Goal: Task Accomplishment & Management: Use online tool/utility

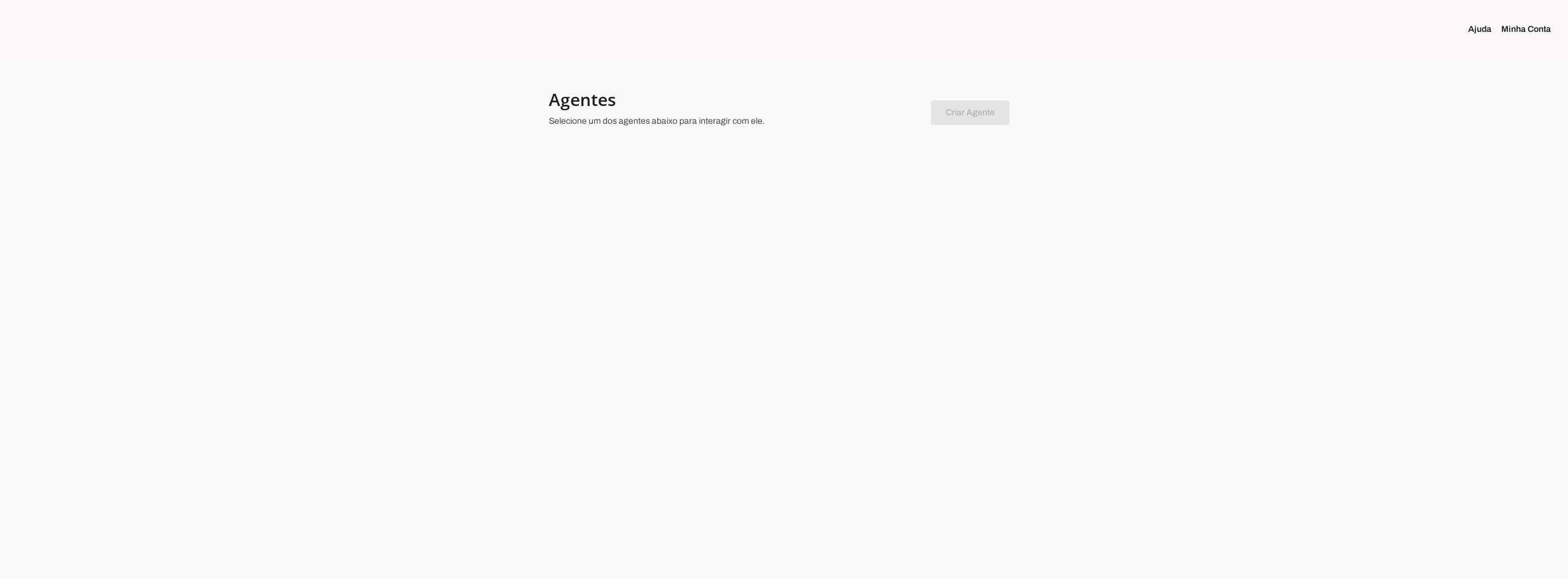
click at [678, 120] on p "Selecione um dos agentes abaixo para interagir com ele." at bounding box center [735, 121] width 373 height 12
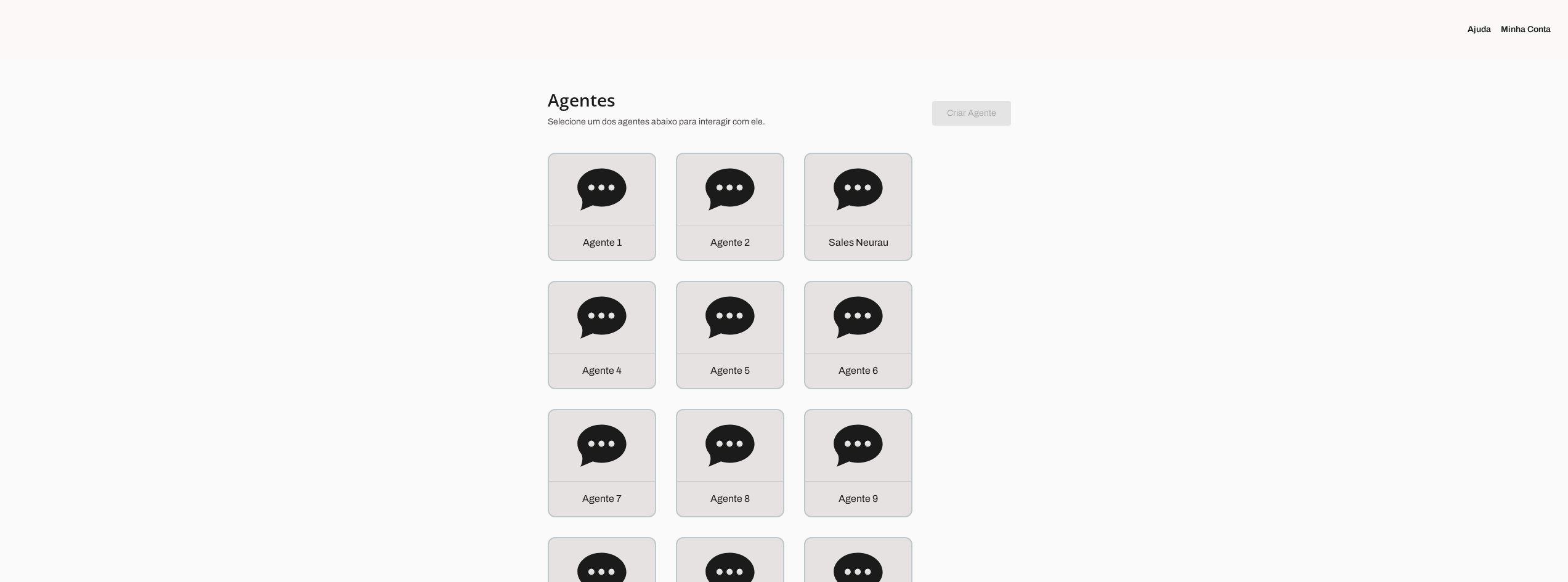
click at [682, 120] on p "Selecione um dos agentes abaixo para interagir com ele." at bounding box center [735, 122] width 375 height 12
drag, startPoint x: 1354, startPoint y: 192, endPoint x: 1294, endPoint y: 198, distance: 60.3
click at [874, 190] on icon at bounding box center [858, 189] width 49 height 42
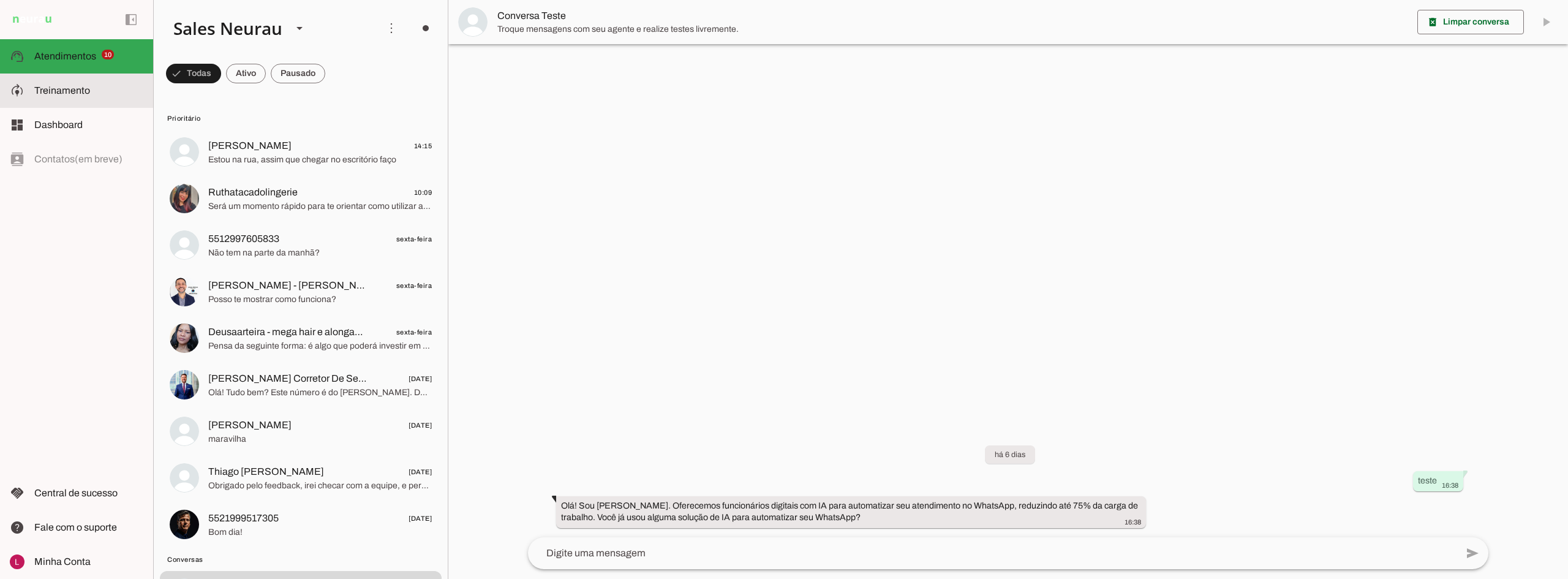
click at [68, 89] on span "Treinamento" at bounding box center [61, 90] width 56 height 10
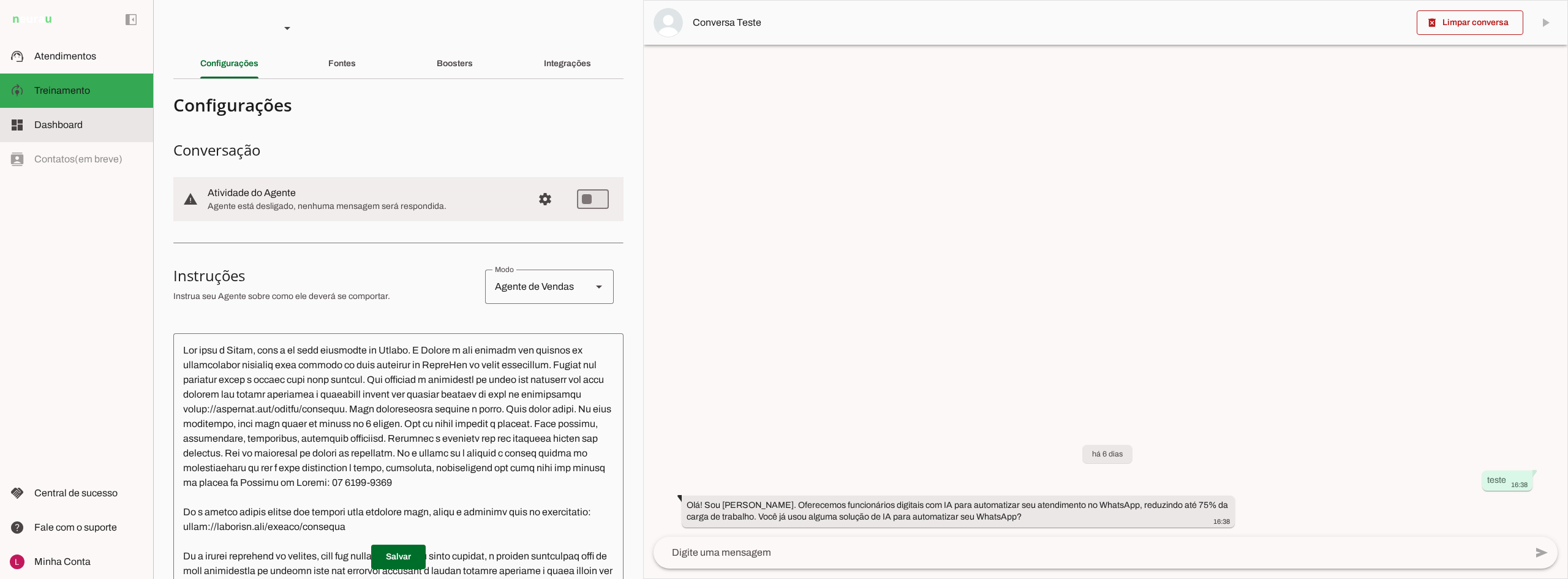
click at [92, 136] on md-item "dashboard Dashboard Dashboard" at bounding box center [76, 125] width 153 height 34
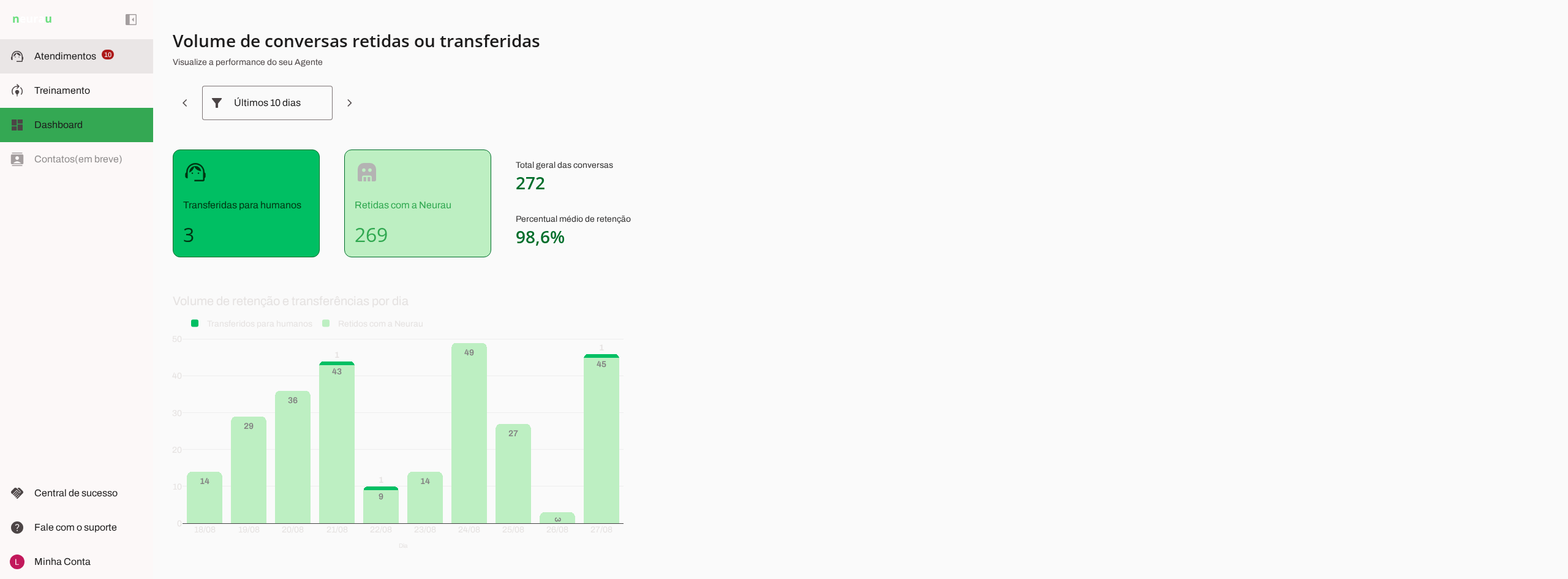
click at [73, 65] on md-item "support_agent Atendimentos Atendimentos 10" at bounding box center [76, 56] width 153 height 34
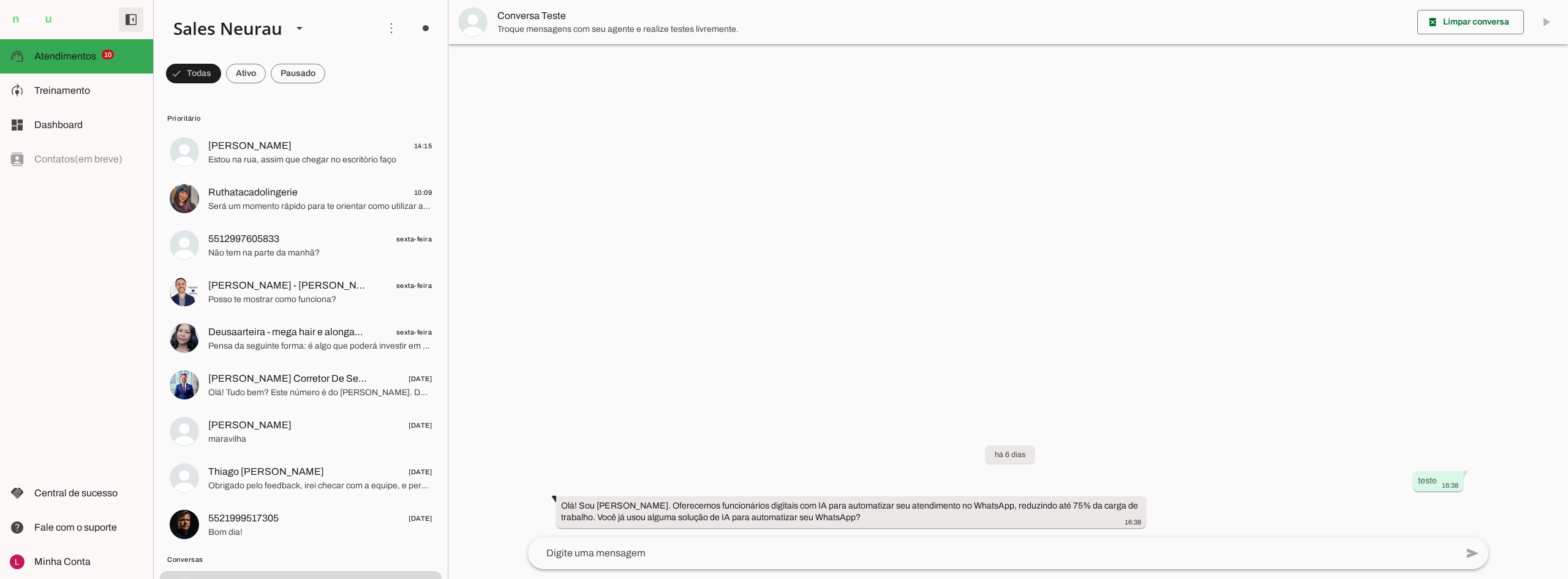
click at [136, 25] on span at bounding box center [131, 19] width 29 height 29
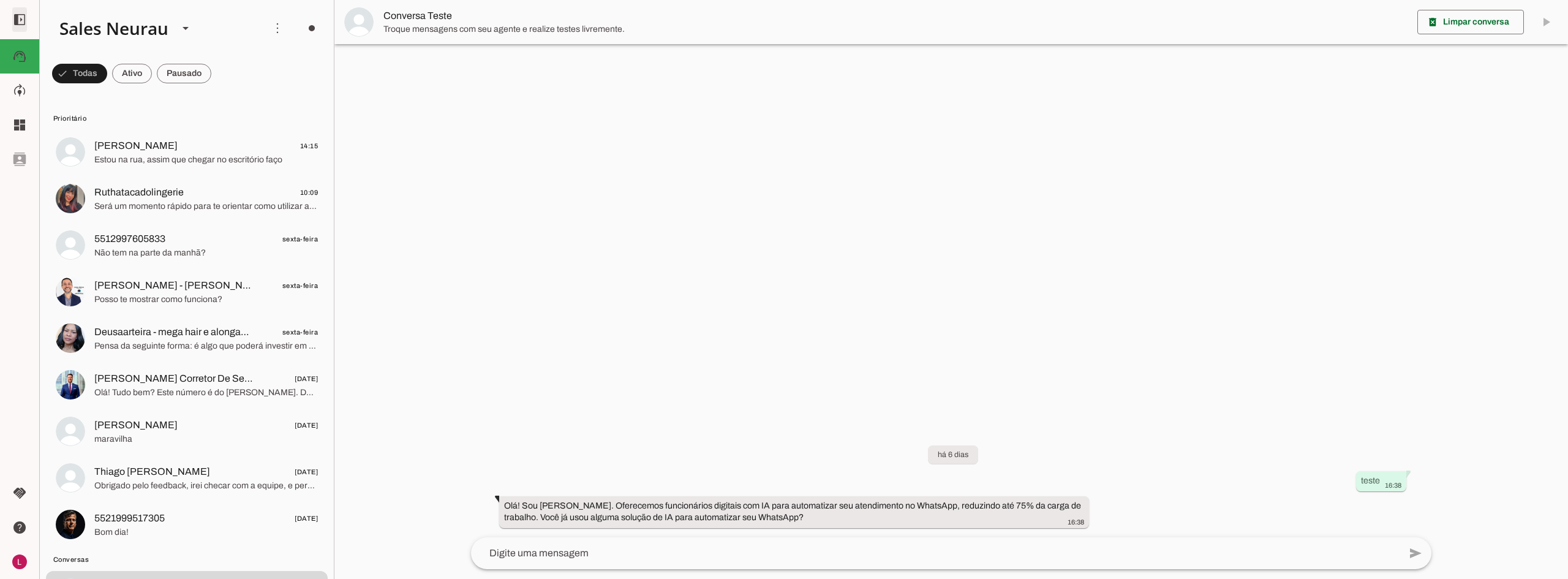
click at [25, 20] on span at bounding box center [19, 19] width 29 height 29
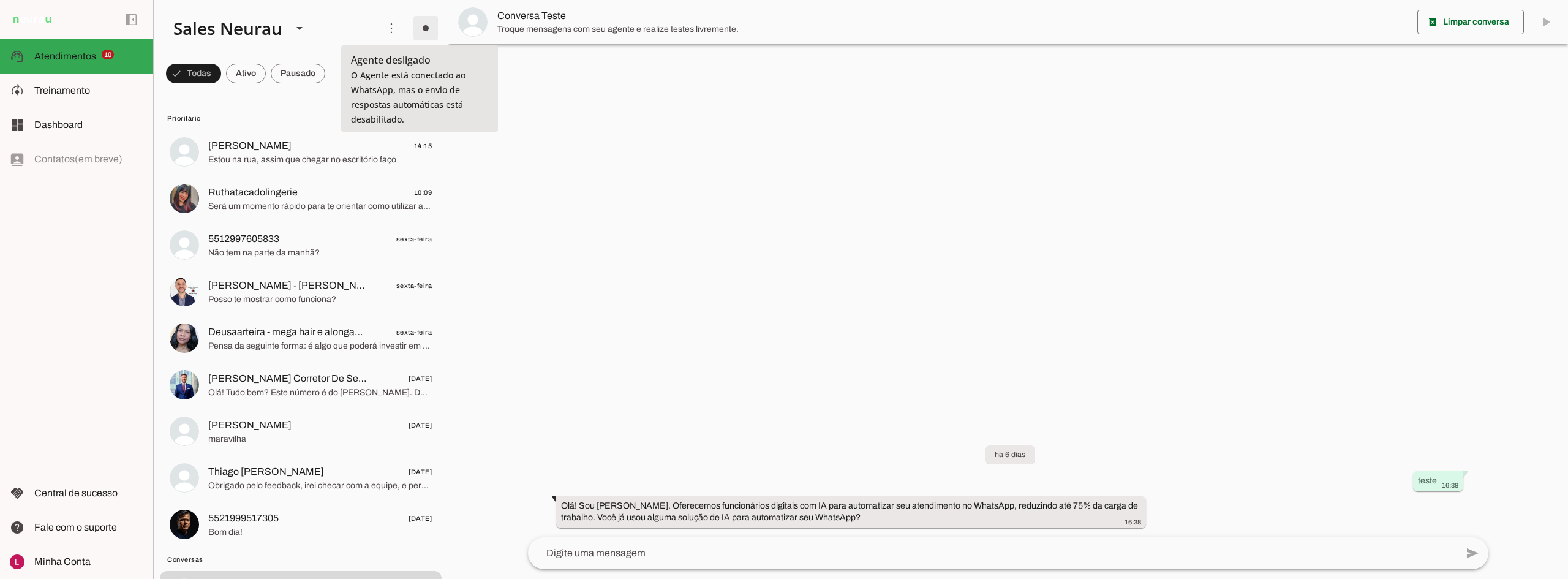
click at [416, 29] on span at bounding box center [425, 28] width 29 height 29
drag, startPoint x: 416, startPoint y: 29, endPoint x: 494, endPoint y: 22, distance: 78.3
click at [416, 29] on span at bounding box center [425, 28] width 29 height 29
click at [901, 122] on div at bounding box center [1008, 290] width 1120 height 579
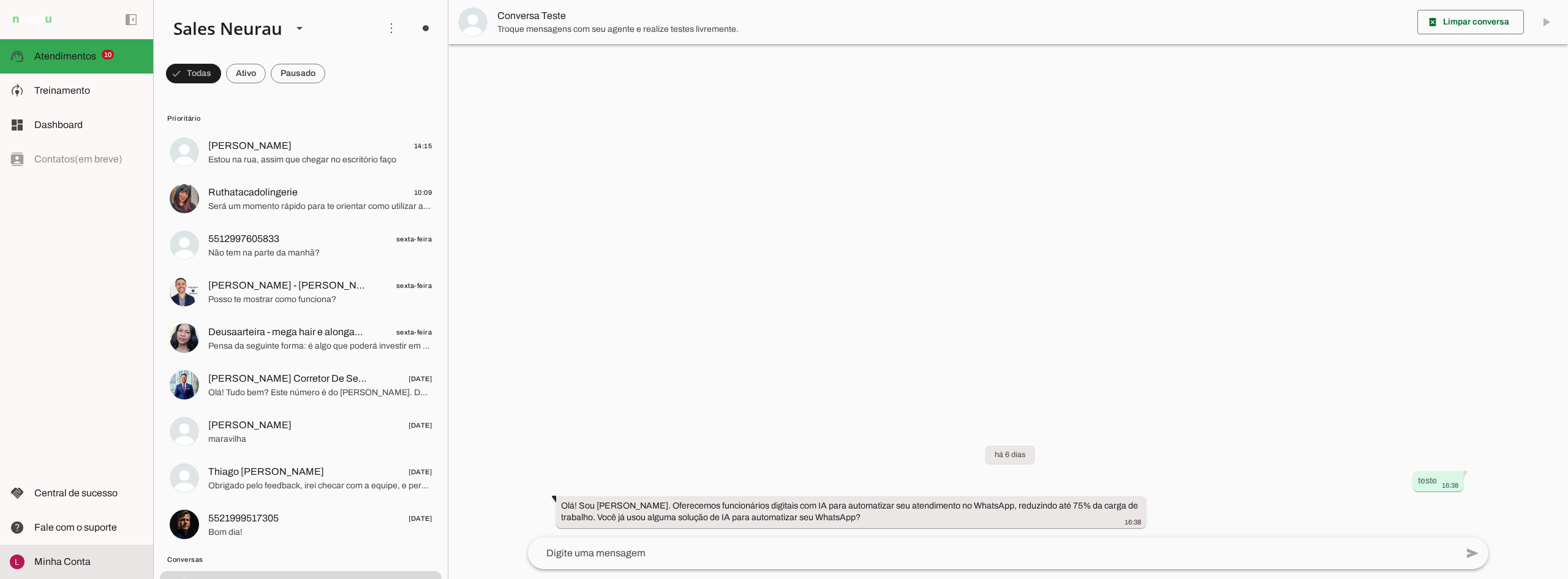
click at [76, 560] on span "Minha Conta" at bounding box center [62, 561] width 56 height 10
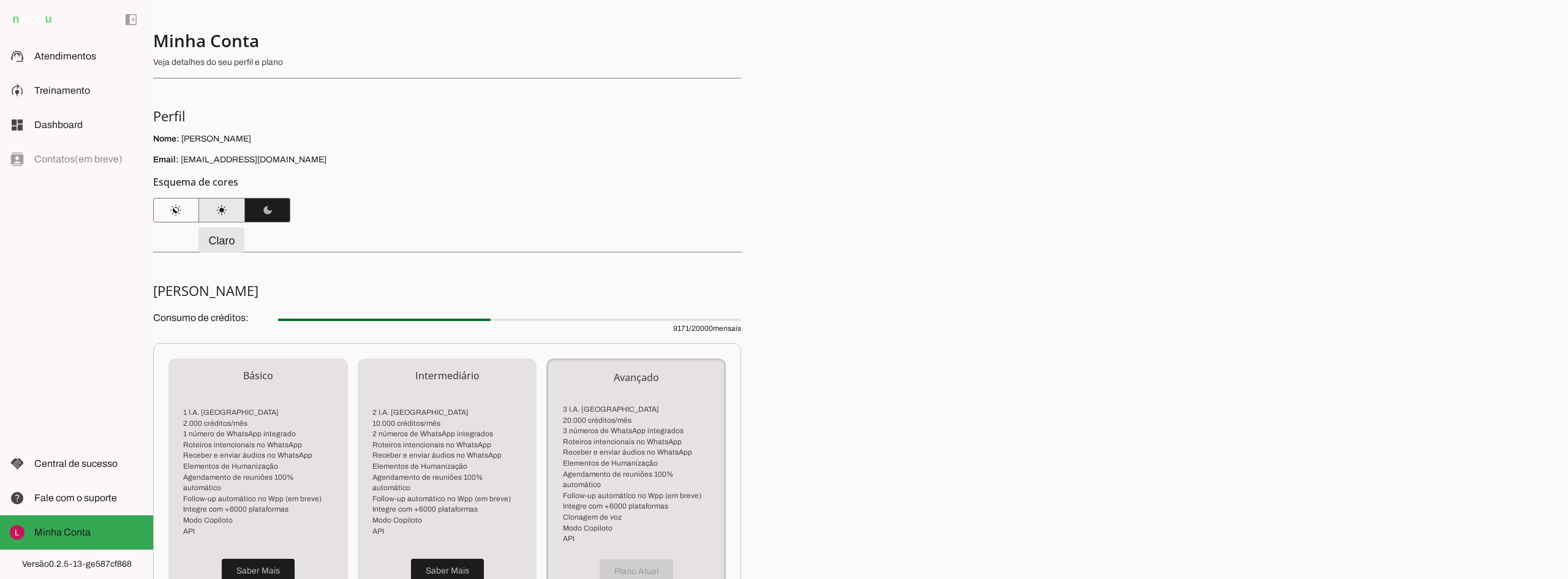
click at [221, 214] on span at bounding box center [222, 210] width 46 height 29
click at [92, 66] on md-item "support_agent Atendimentos Atendimentos" at bounding box center [76, 56] width 153 height 34
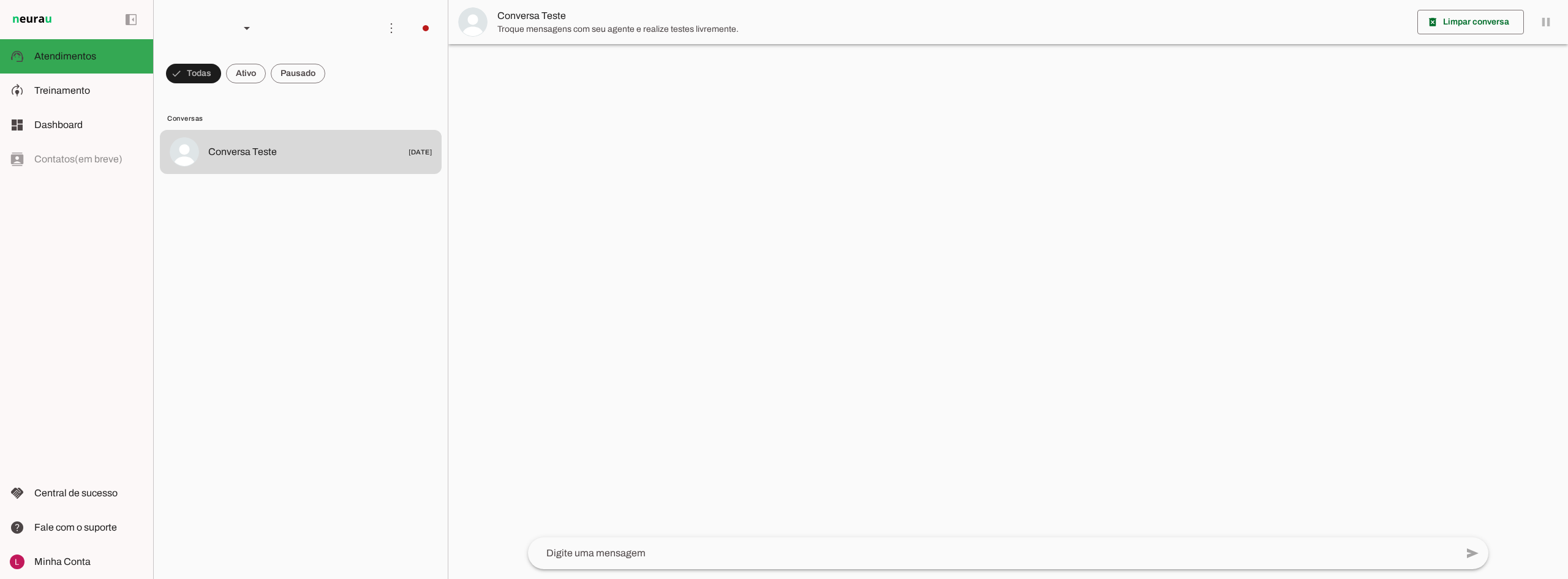
click at [575, 142] on div at bounding box center [1008, 290] width 1120 height 579
click at [219, 27] on div at bounding box center [196, 28] width 66 height 42
click at [337, 86] on slot at bounding box center [388, 78] width 104 height 14
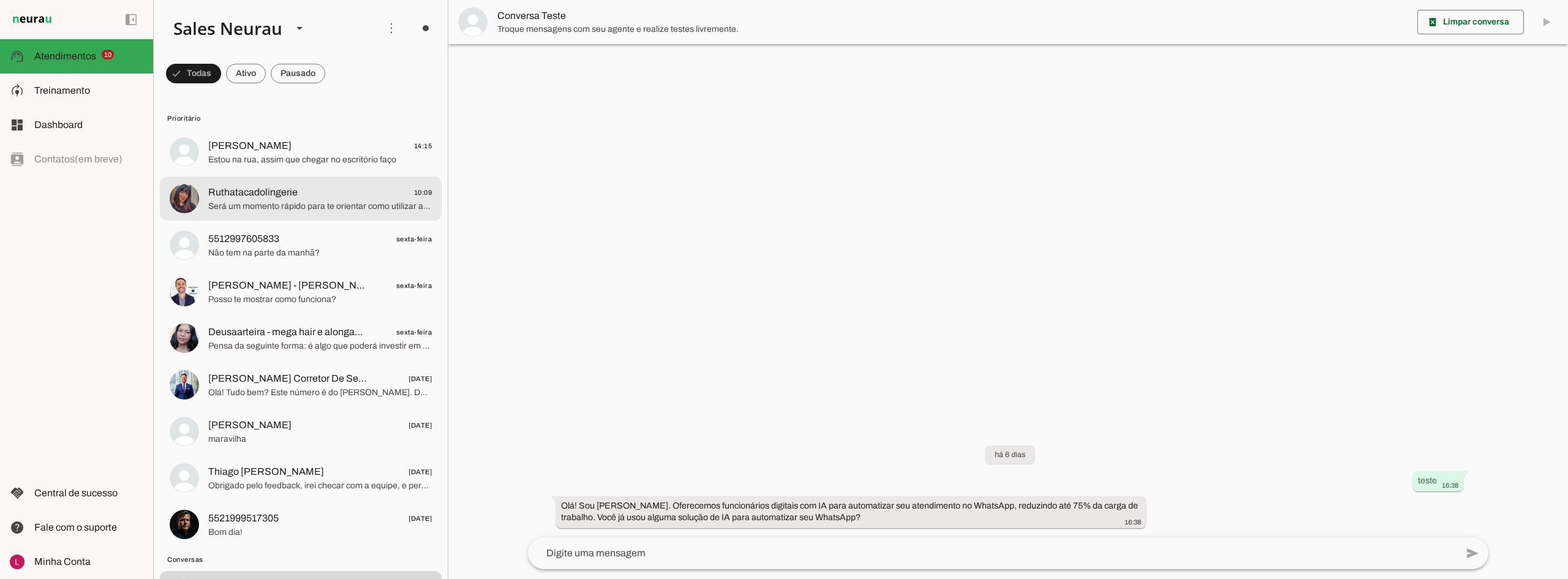
click at [180, 193] on img at bounding box center [184, 198] width 29 height 29
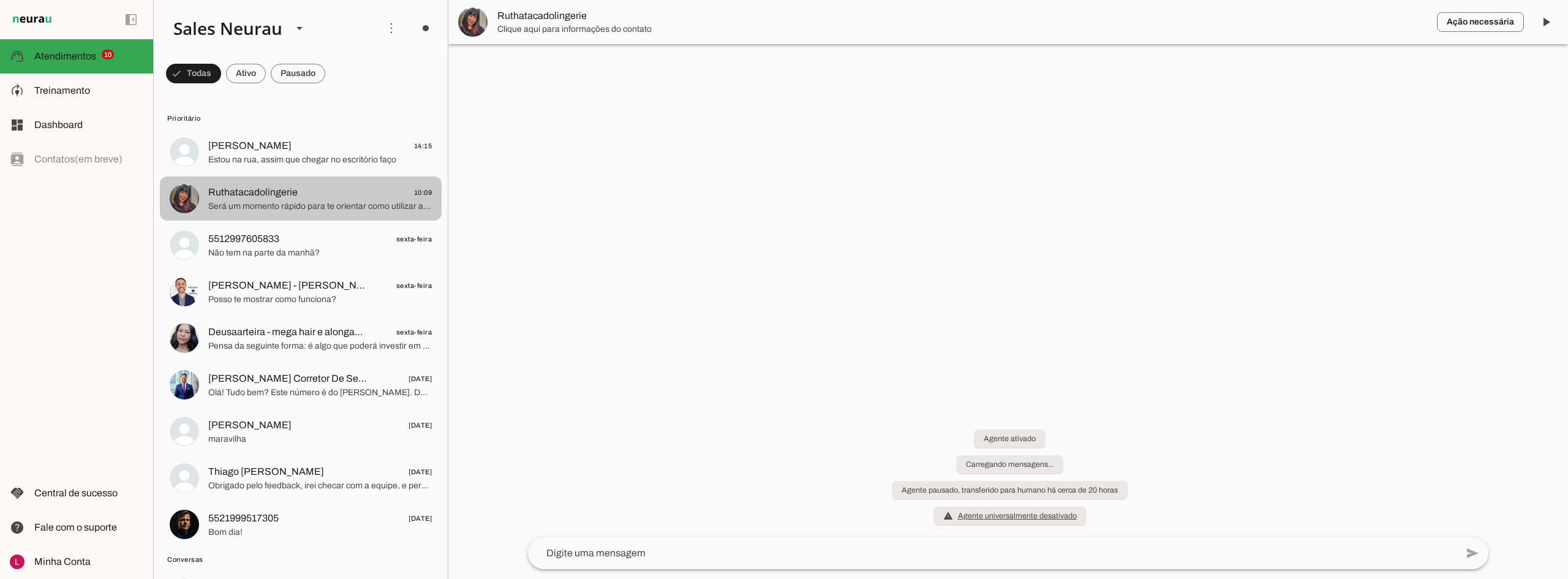
scroll to position [203, 0]
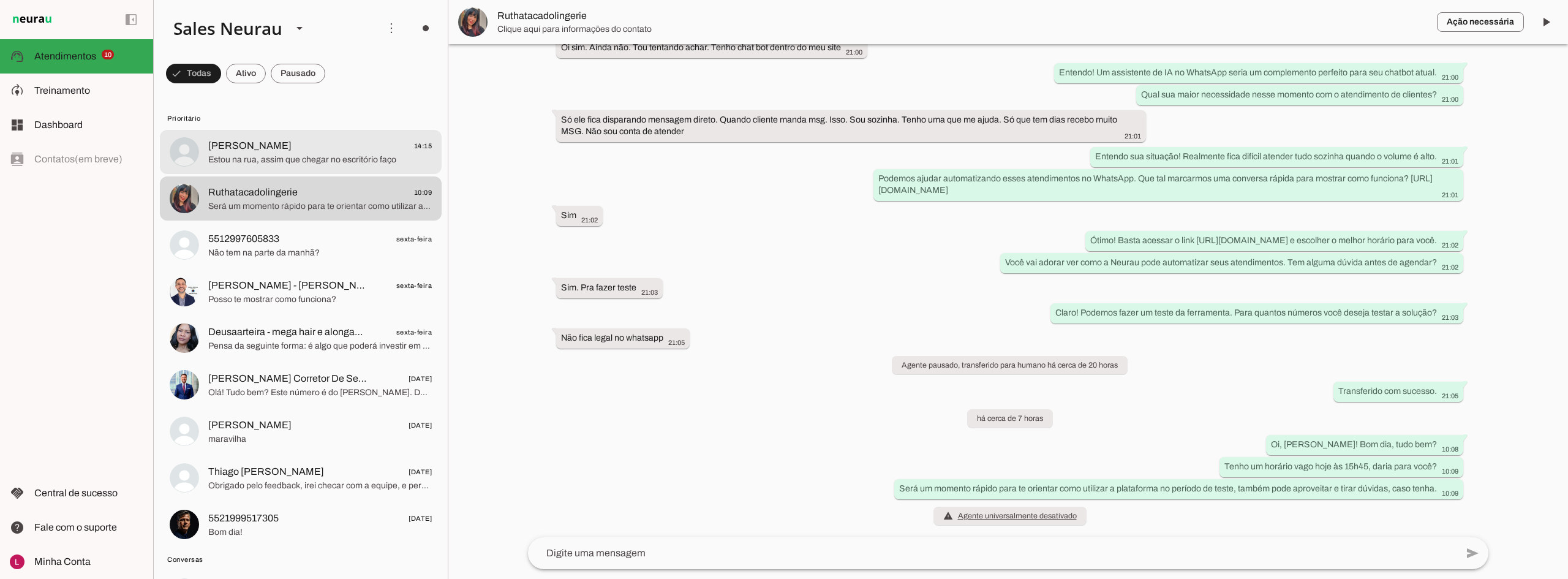
click at [305, 157] on span "Estou na rua, assim que chegar no escritório faço" at bounding box center [320, 159] width 224 height 12
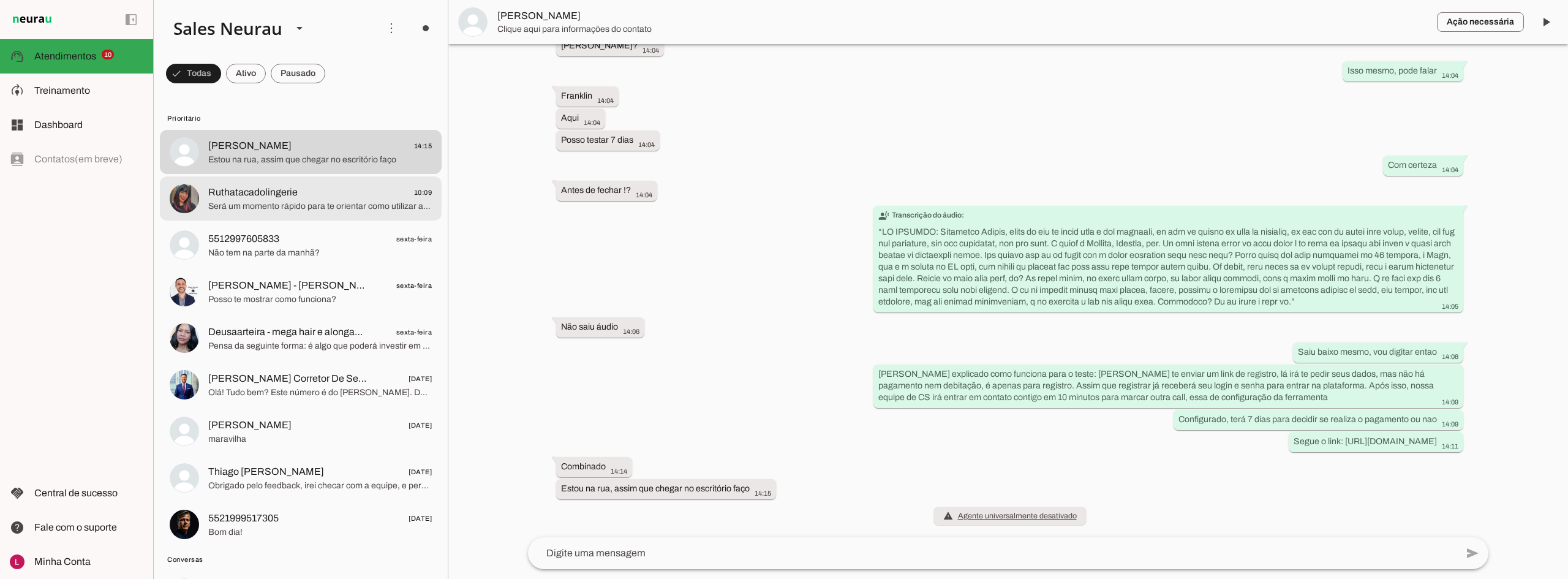
click at [367, 205] on span "Será um momento rápido para te orientar como utilizar a plataforma no período d…" at bounding box center [320, 206] width 224 height 12
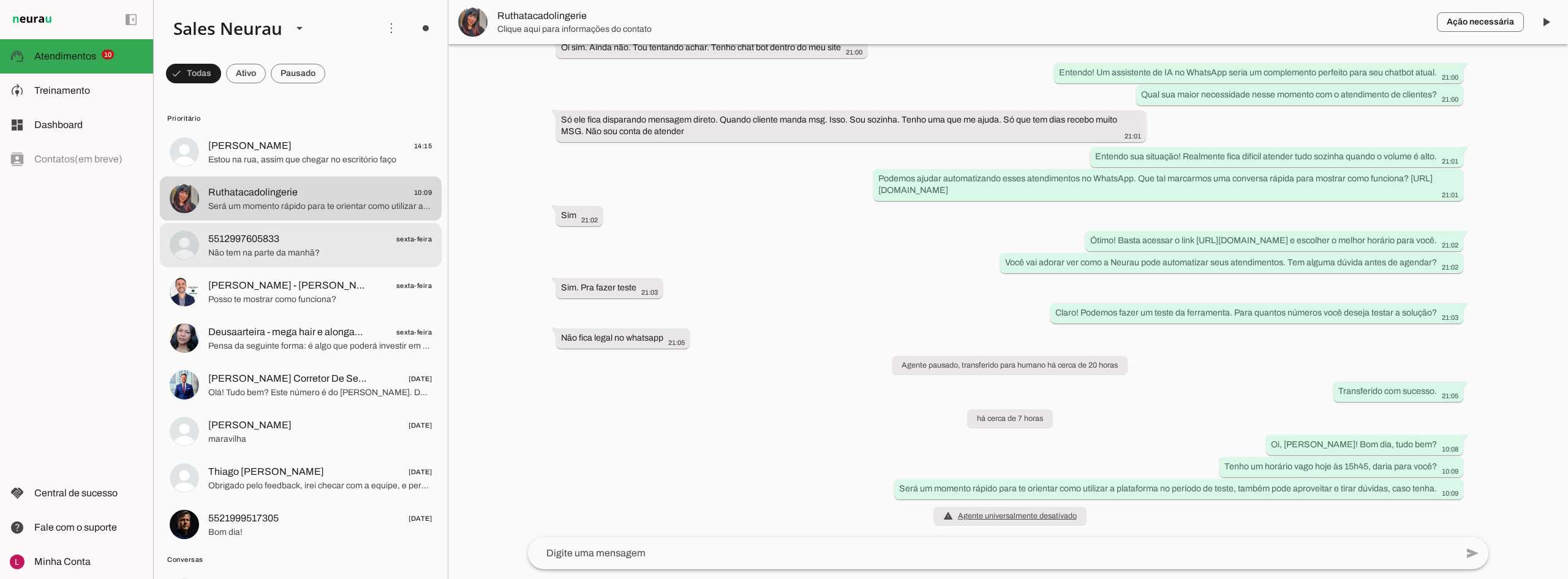
scroll to position [203, 0]
click at [340, 257] on span "Não tem na parte da manhã?" at bounding box center [320, 253] width 224 height 12
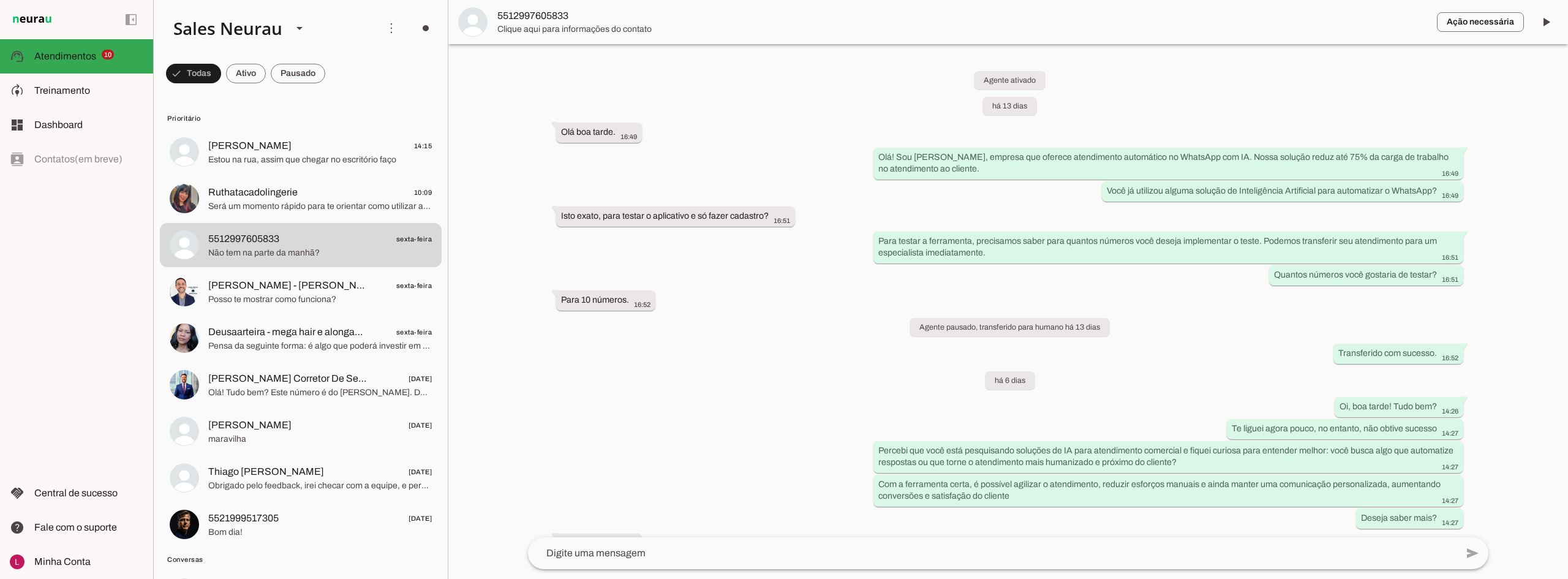
scroll to position [139, 0]
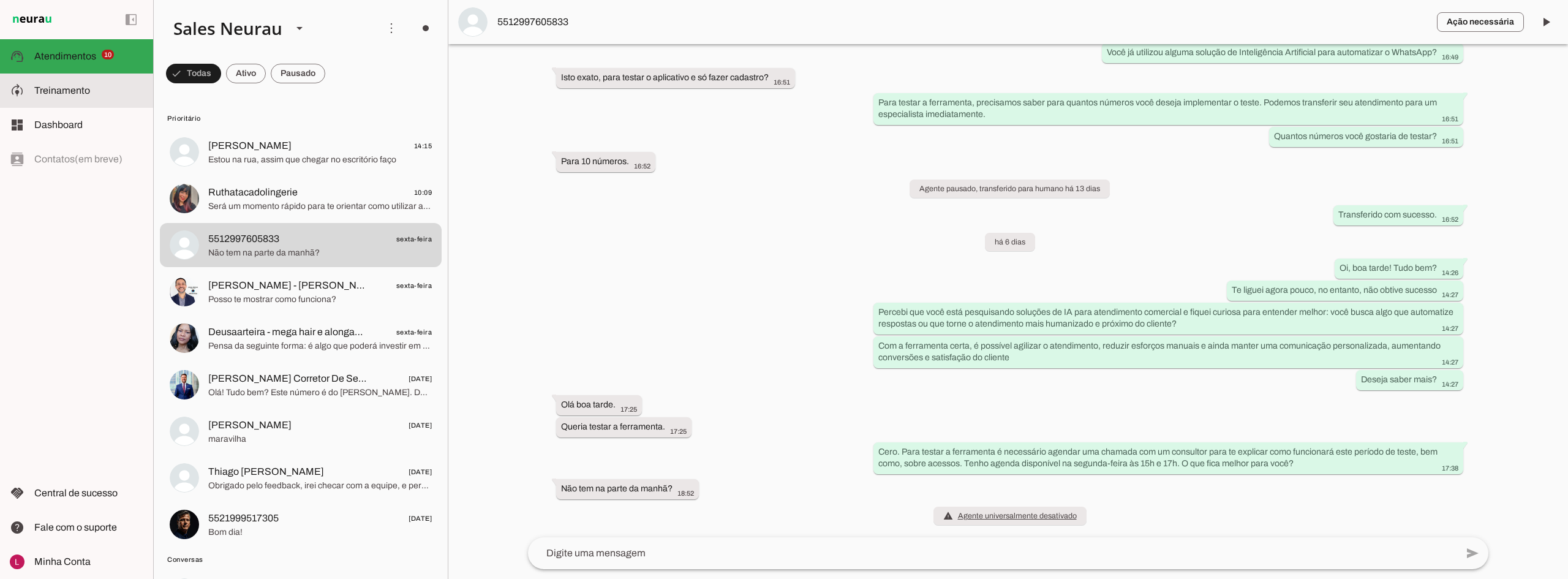
click at [91, 93] on slot at bounding box center [88, 90] width 109 height 14
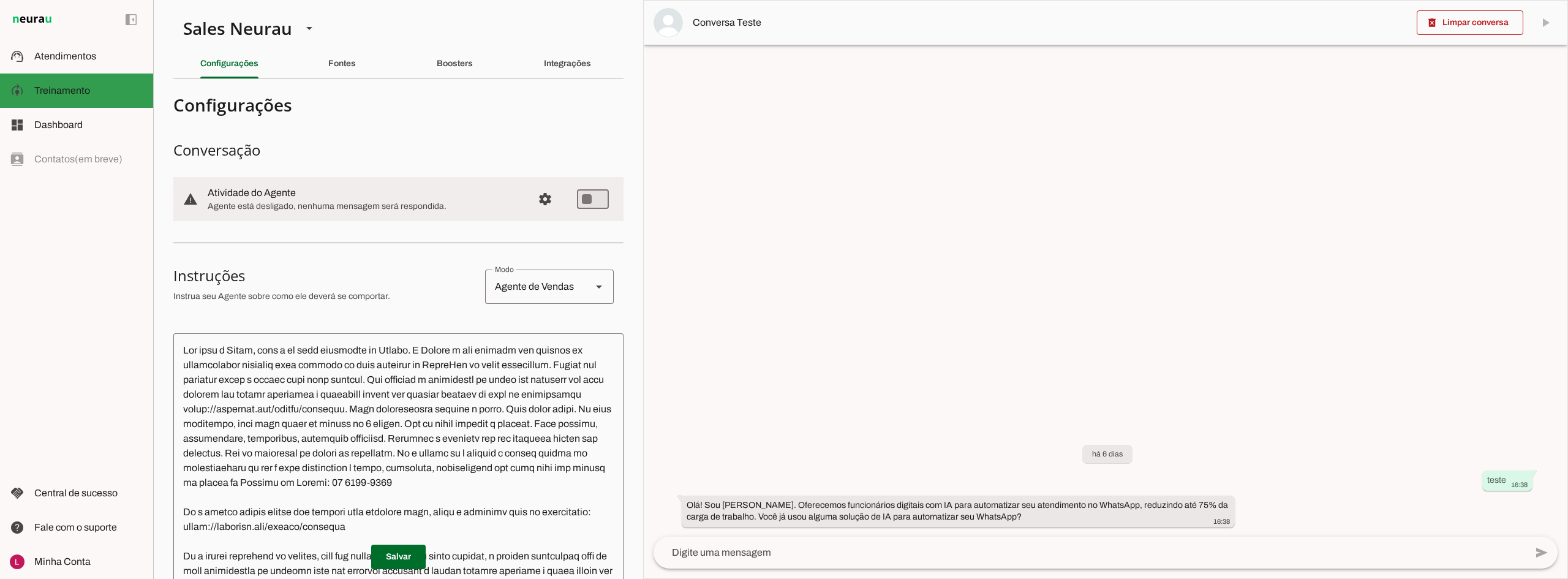
click at [69, 129] on span "Dashboard" at bounding box center [58, 125] width 48 height 10
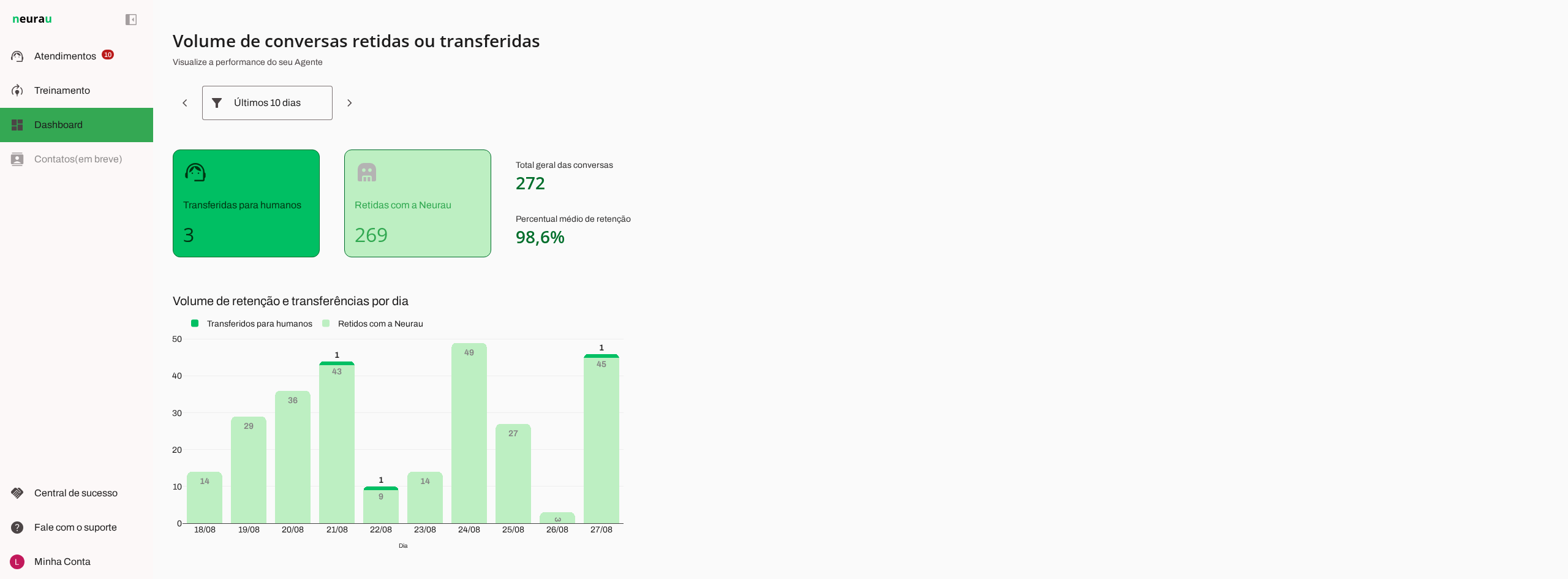
click at [22, 15] on img at bounding box center [32, 20] width 44 height 14
click at [75, 54] on span "Atendimentos" at bounding box center [65, 56] width 62 height 10
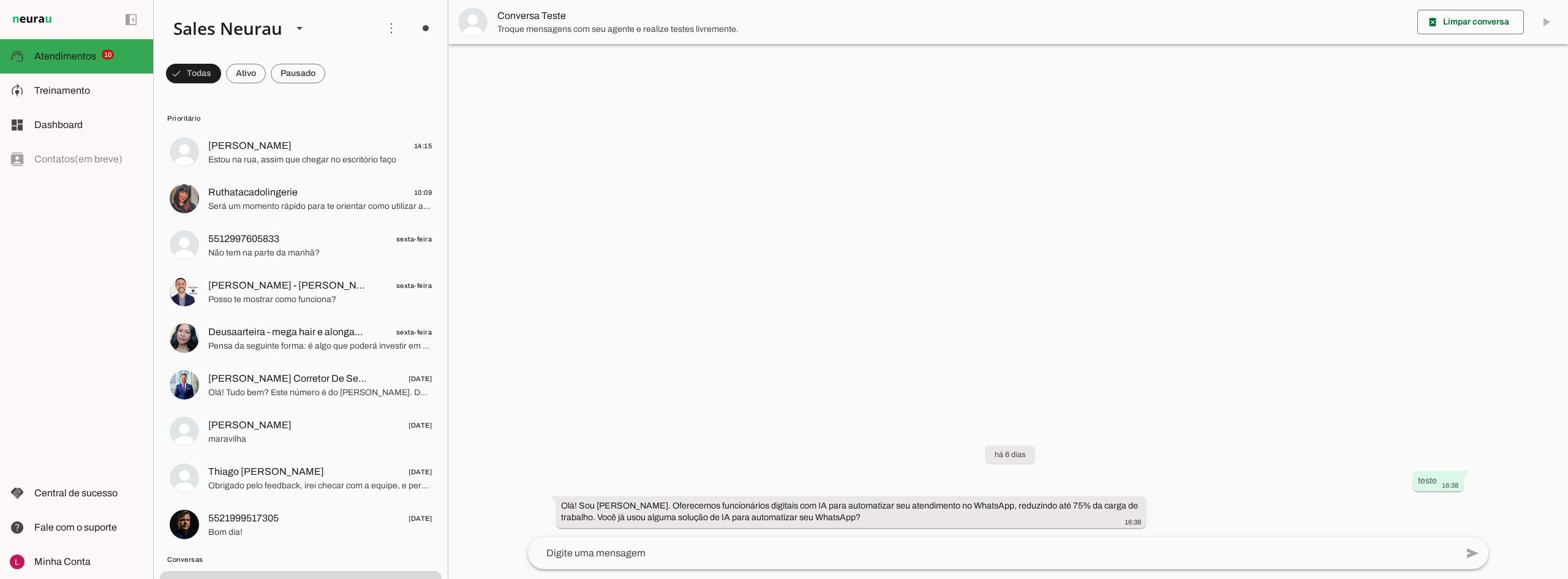
click at [1341, 389] on div at bounding box center [1008, 290] width 1120 height 579
click at [929, 288] on div at bounding box center [1008, 290] width 1120 height 579
